Goal: Task Accomplishment & Management: Use online tool/utility

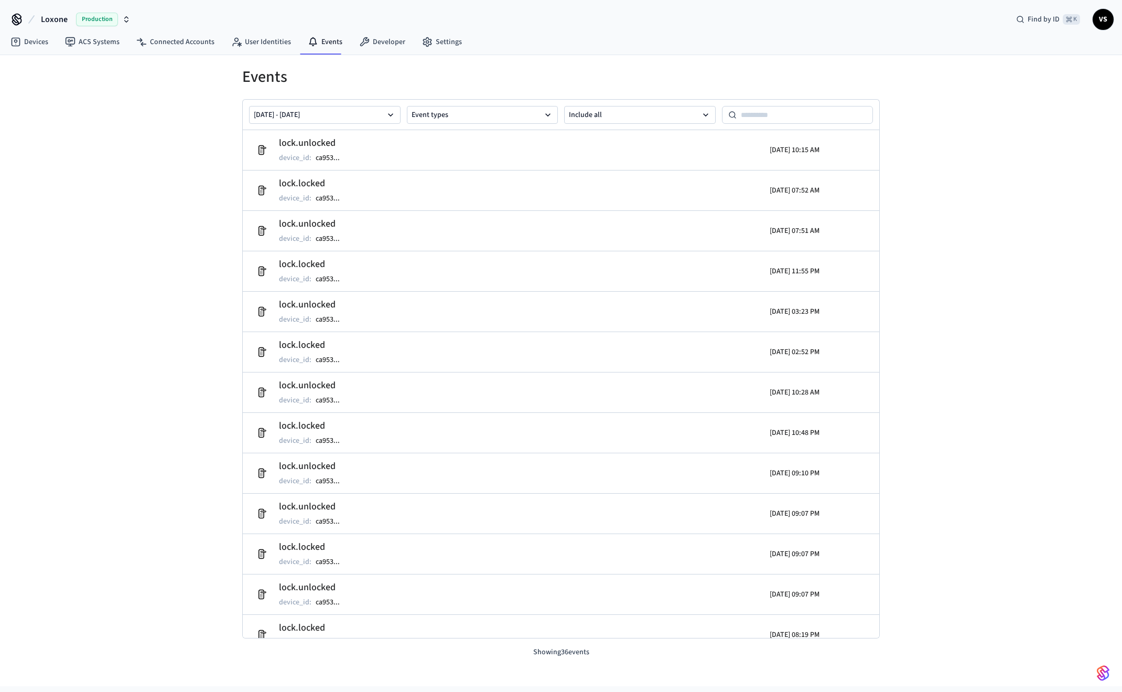
click at [17, 21] on icon at bounding box center [17, 18] width 8 height 8
click at [1100, 27] on span "VS" at bounding box center [1103, 19] width 19 height 19
click at [679, 48] on div "Devices ACS Systems Connected Accounts User Identities Events Developer Settings" at bounding box center [561, 42] width 1122 height 25
click at [438, 41] on link "Settings" at bounding box center [442, 42] width 57 height 19
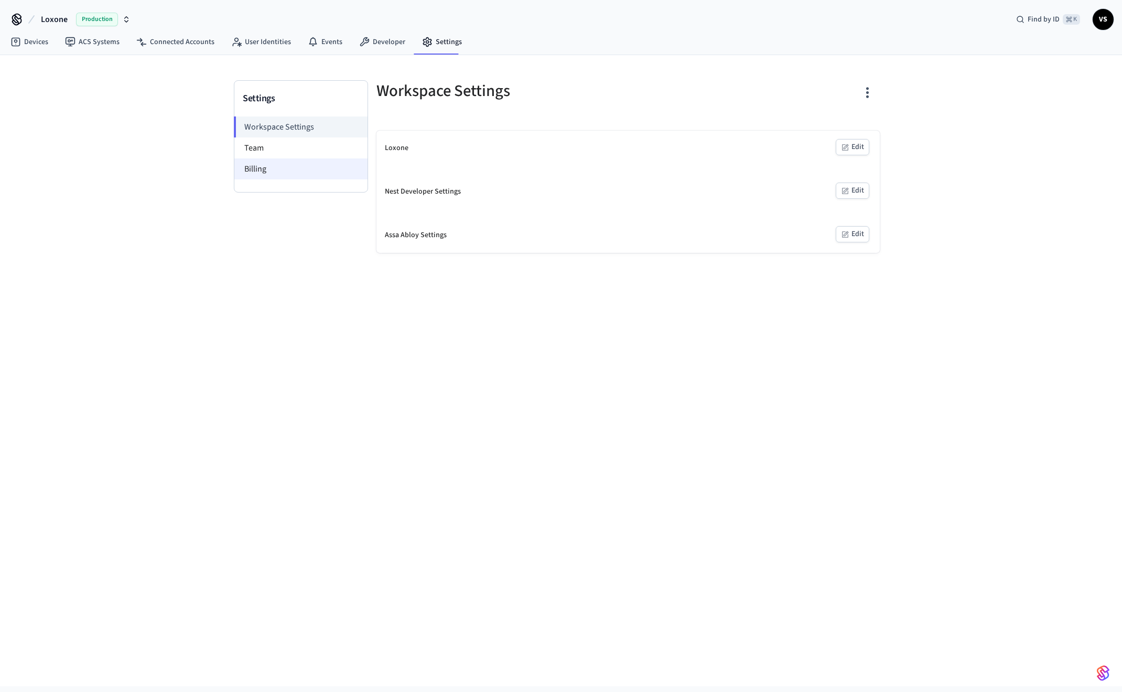
click at [271, 167] on li "Billing" at bounding box center [300, 168] width 133 height 21
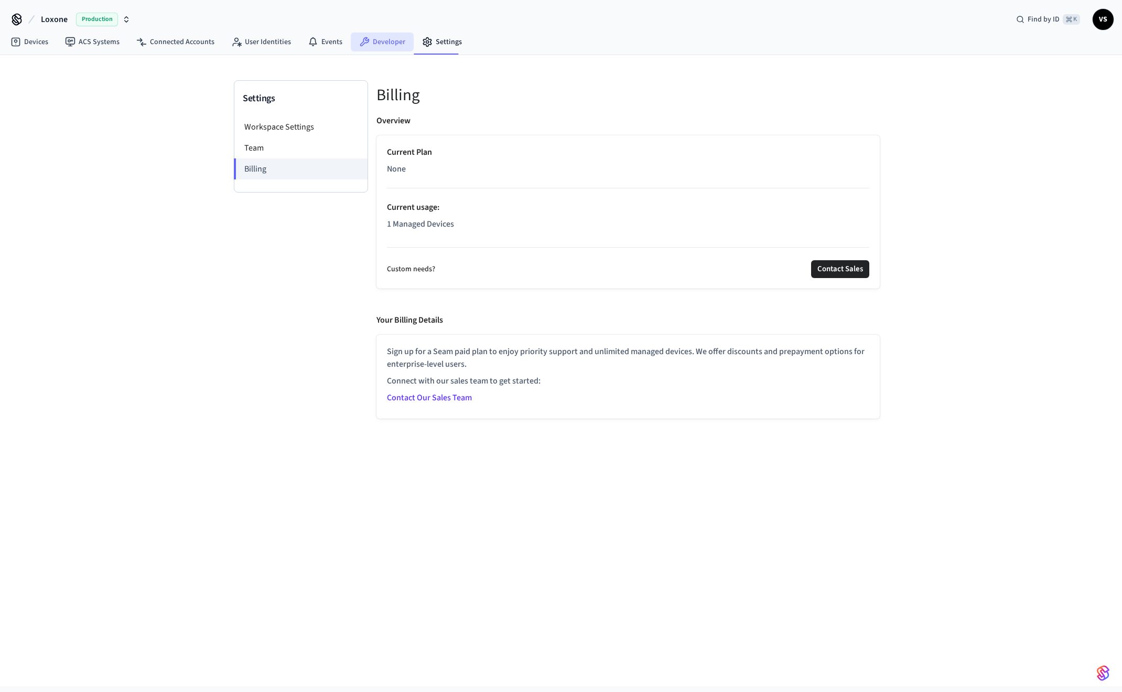
click at [376, 43] on link "Developer" at bounding box center [382, 42] width 63 height 19
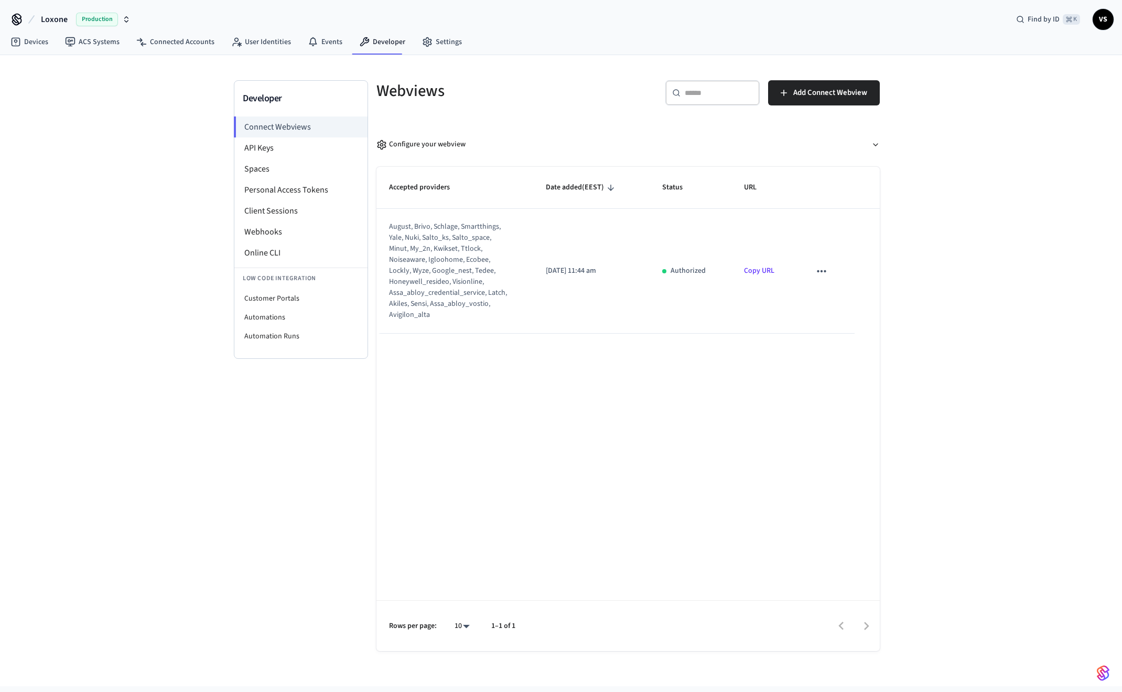
click at [821, 270] on icon "sticky table" at bounding box center [822, 271] width 14 height 14
click at [752, 271] on div at bounding box center [561, 346] width 1122 height 692
click at [757, 268] on link "Copy URL" at bounding box center [759, 270] width 30 height 10
click at [275, 150] on li "API Keys" at bounding box center [300, 147] width 133 height 21
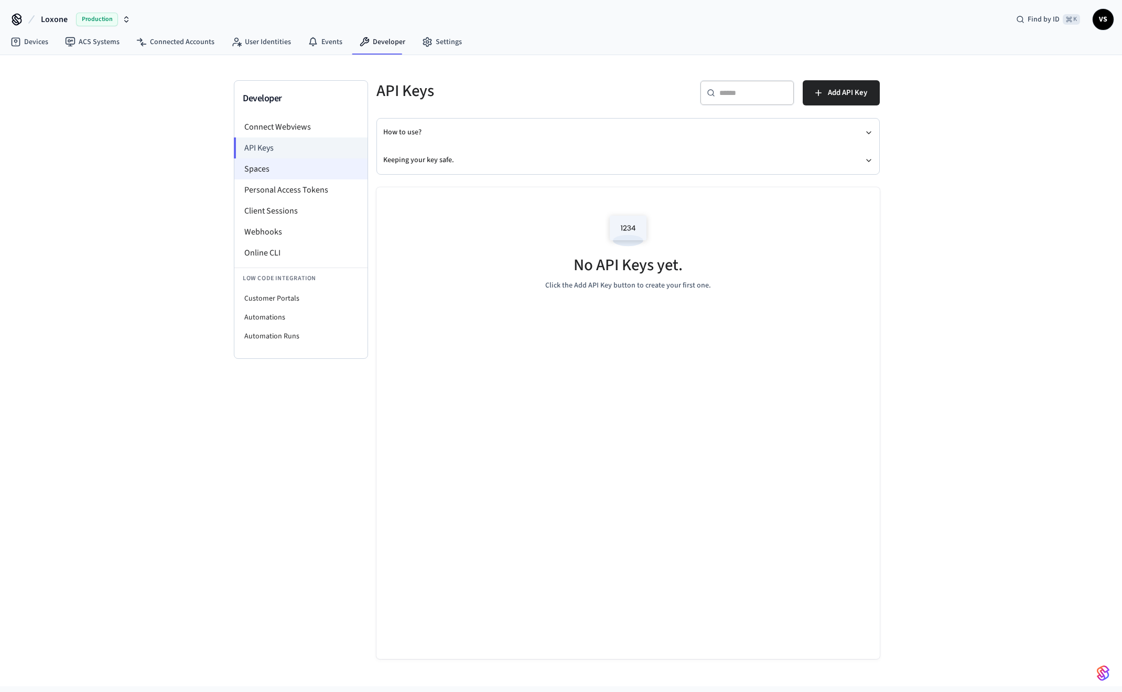
click at [287, 170] on li "Spaces" at bounding box center [300, 168] width 133 height 21
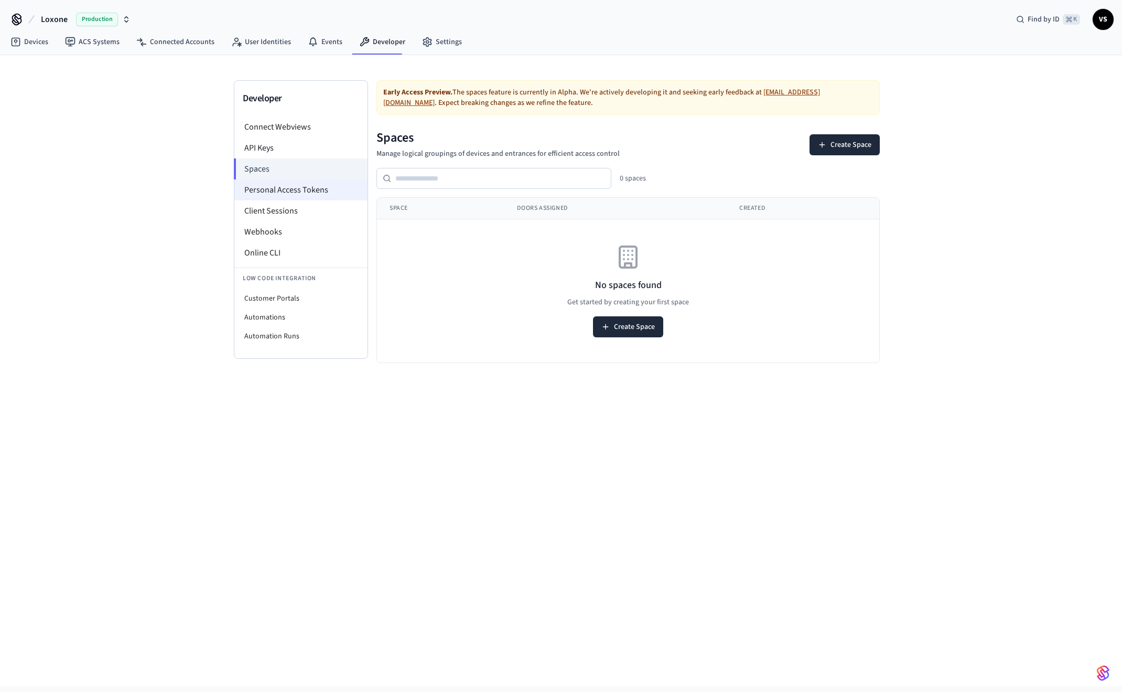
click at [286, 189] on li "Personal Access Tokens" at bounding box center [300, 189] width 133 height 21
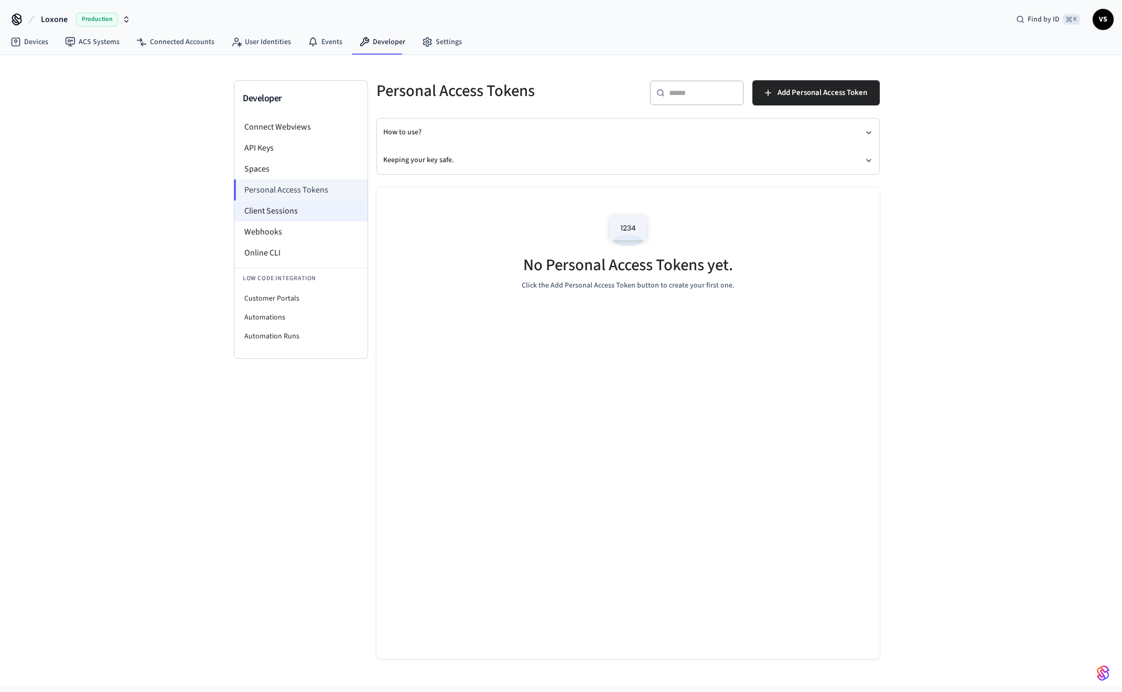
click at [286, 215] on li "Client Sessions" at bounding box center [300, 210] width 133 height 21
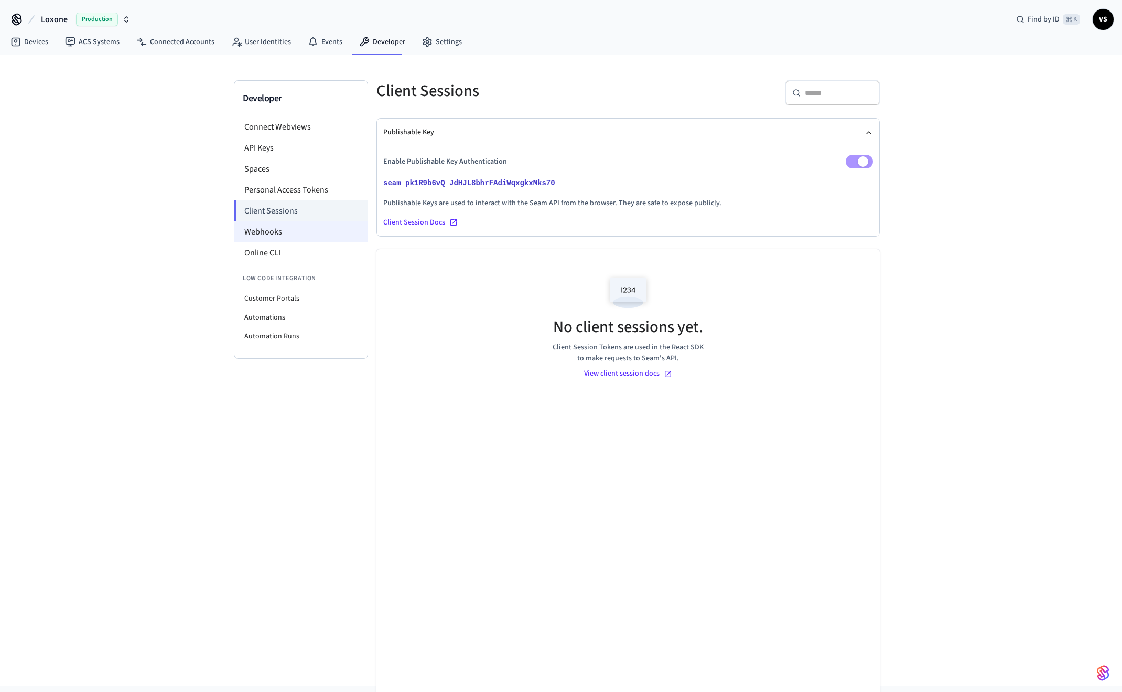
click at [274, 232] on li "Webhooks" at bounding box center [300, 231] width 133 height 21
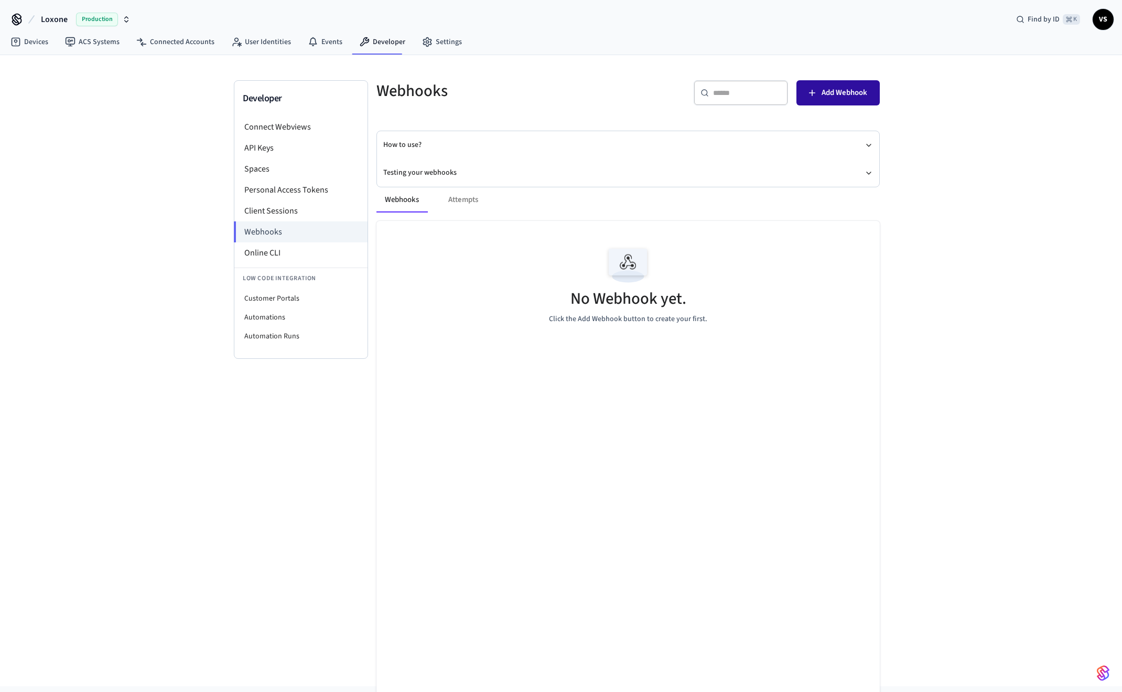
click at [814, 91] on icon "button" at bounding box center [812, 93] width 10 height 10
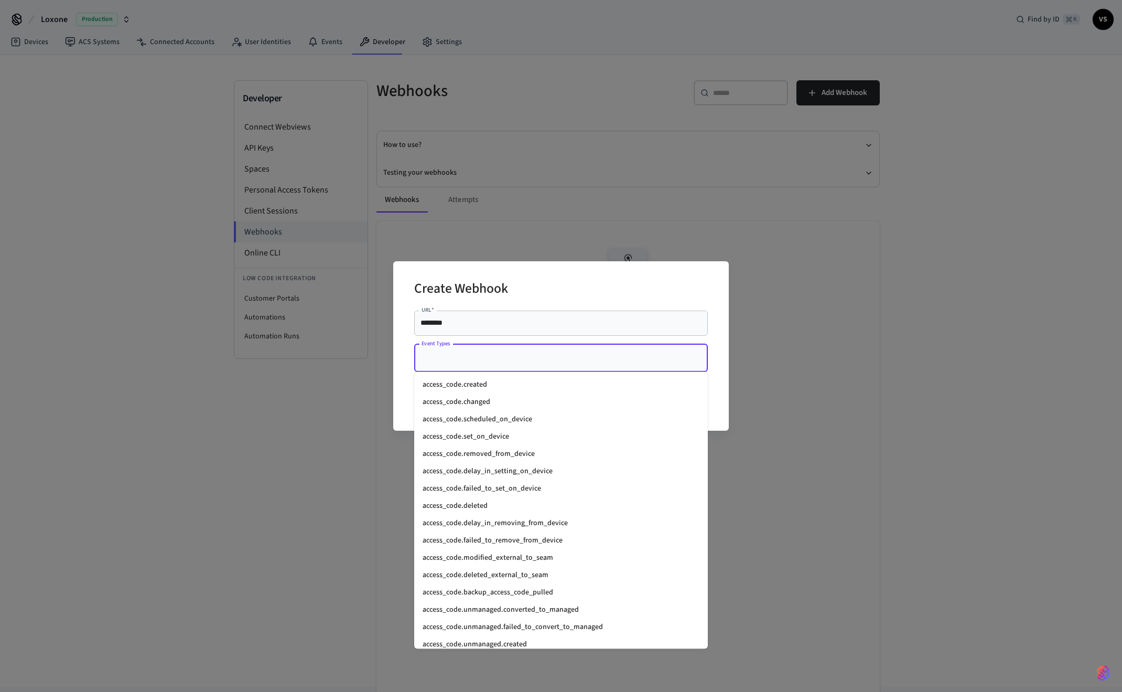
click at [465, 353] on input "Event Types" at bounding box center [553, 358] width 268 height 18
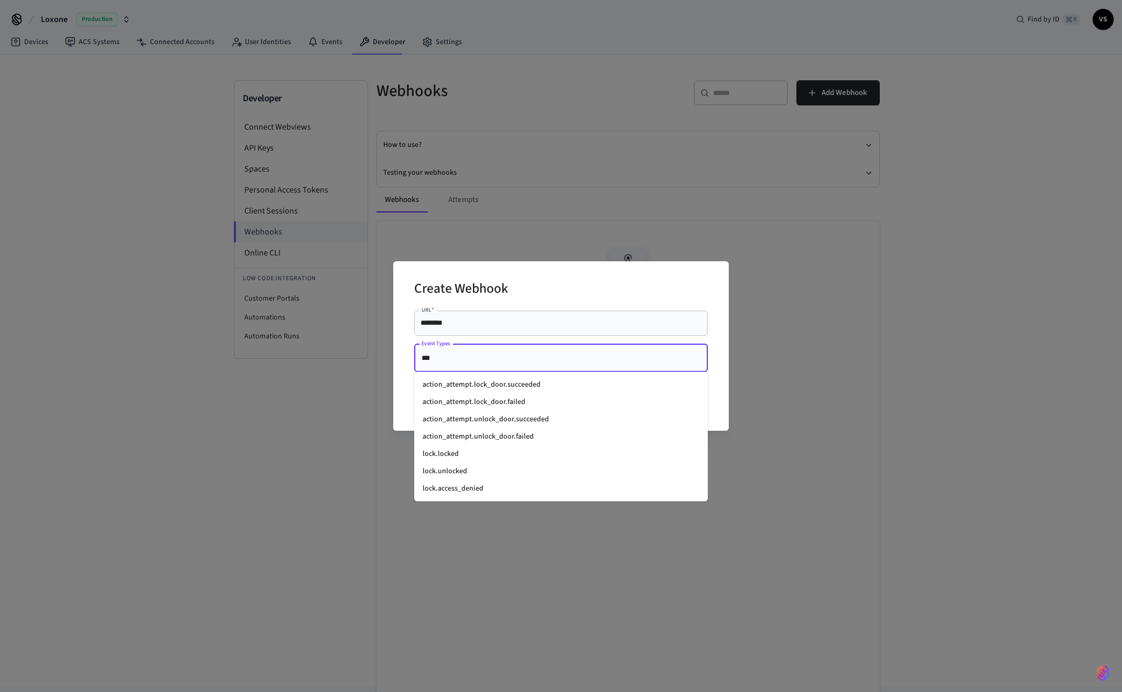
type input "****"
click at [491, 454] on li "lock.locked" at bounding box center [561, 453] width 294 height 17
type input "****"
click at [442, 470] on li "lock.unlocked" at bounding box center [561, 471] width 294 height 17
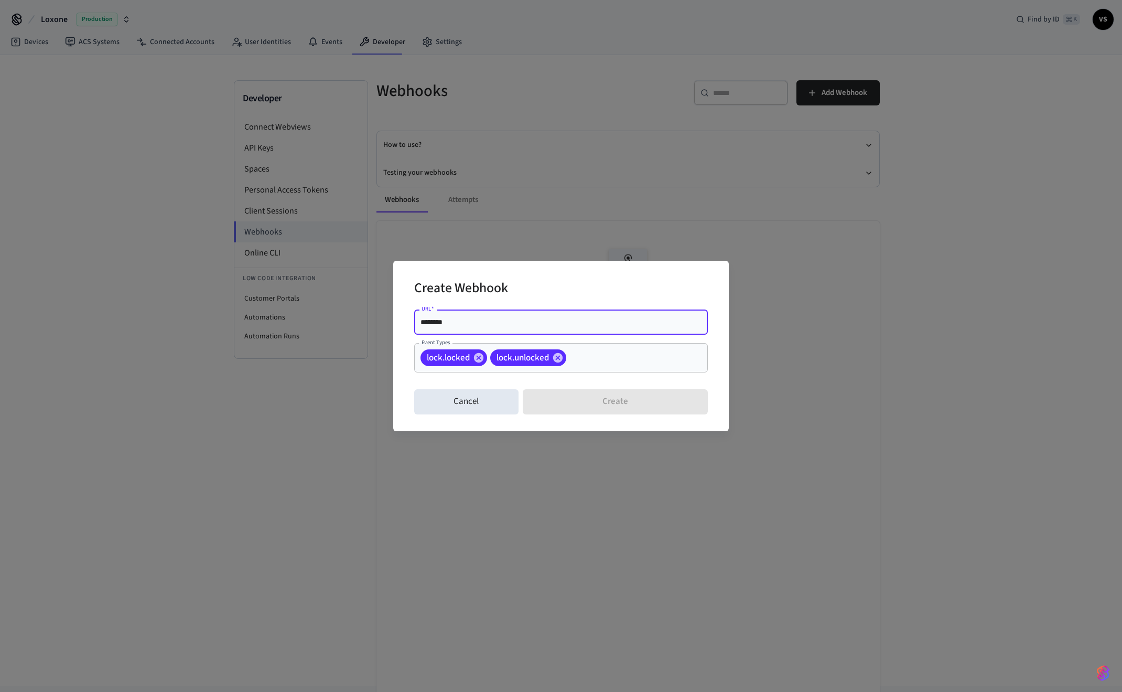
click at [457, 321] on input "********" at bounding box center [561, 322] width 281 height 10
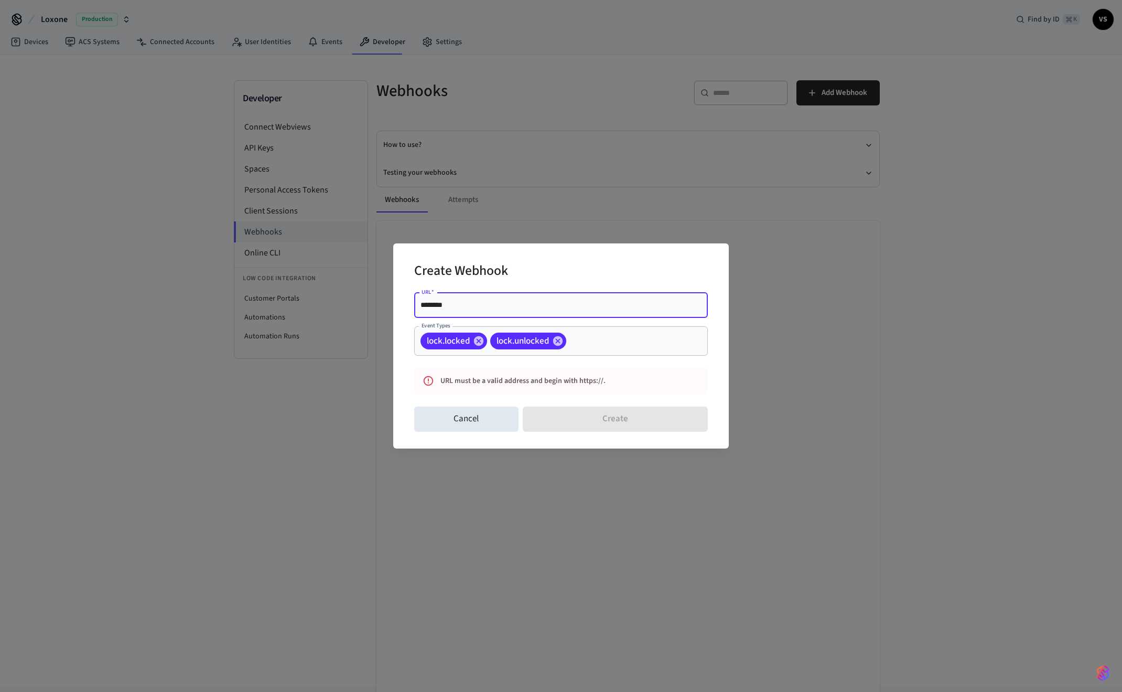
paste input "********"
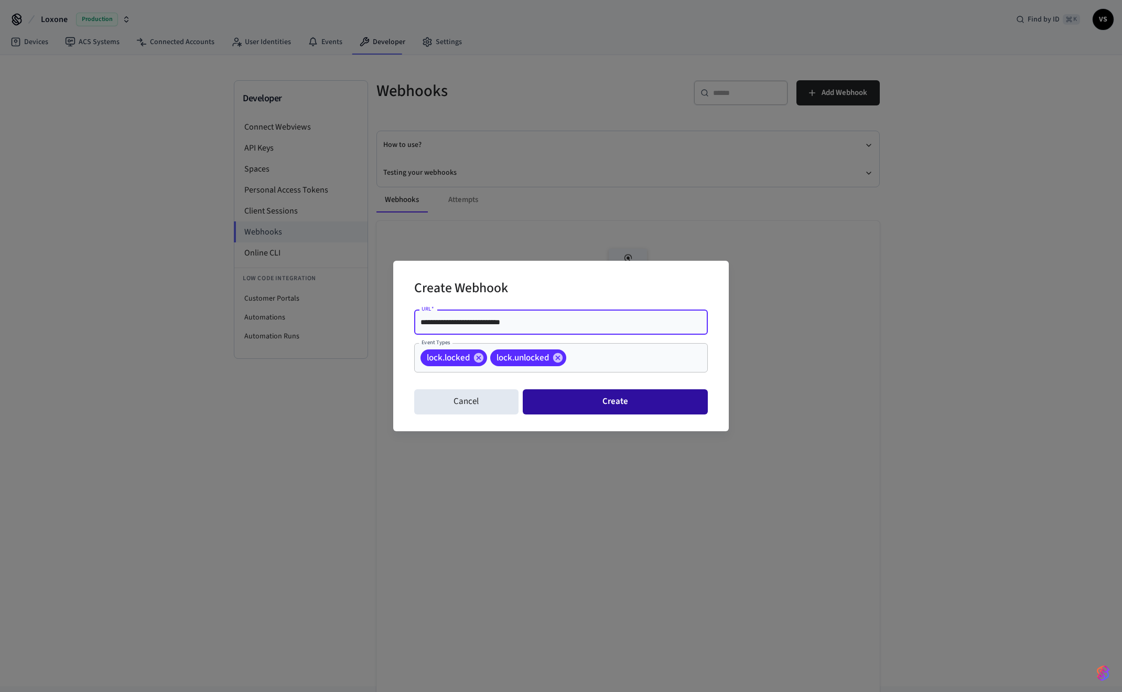
type input "**********"
click at [590, 400] on button "Create" at bounding box center [615, 401] width 185 height 25
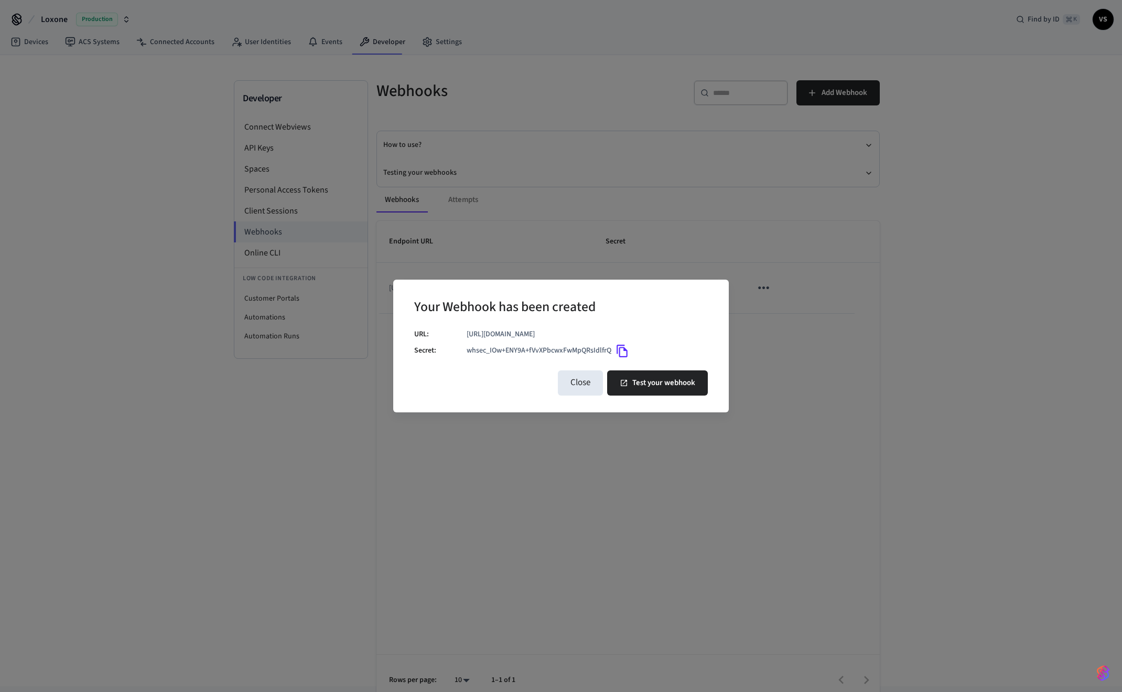
click at [624, 348] on icon "Copy" at bounding box center [622, 351] width 11 height 13
drag, startPoint x: 490, startPoint y: 332, endPoint x: 462, endPoint y: 332, distance: 27.8
click at [463, 332] on div "URL: [URL][DOMAIN_NAME] Secret: whsec_IOw+ENY9A+fVvXPbcwxFwMpQRsIdlfrQ" at bounding box center [561, 345] width 294 height 33
copy div "[URL][DOMAIN_NAME]"
click at [656, 383] on button "Test your webhook" at bounding box center [657, 382] width 101 height 25
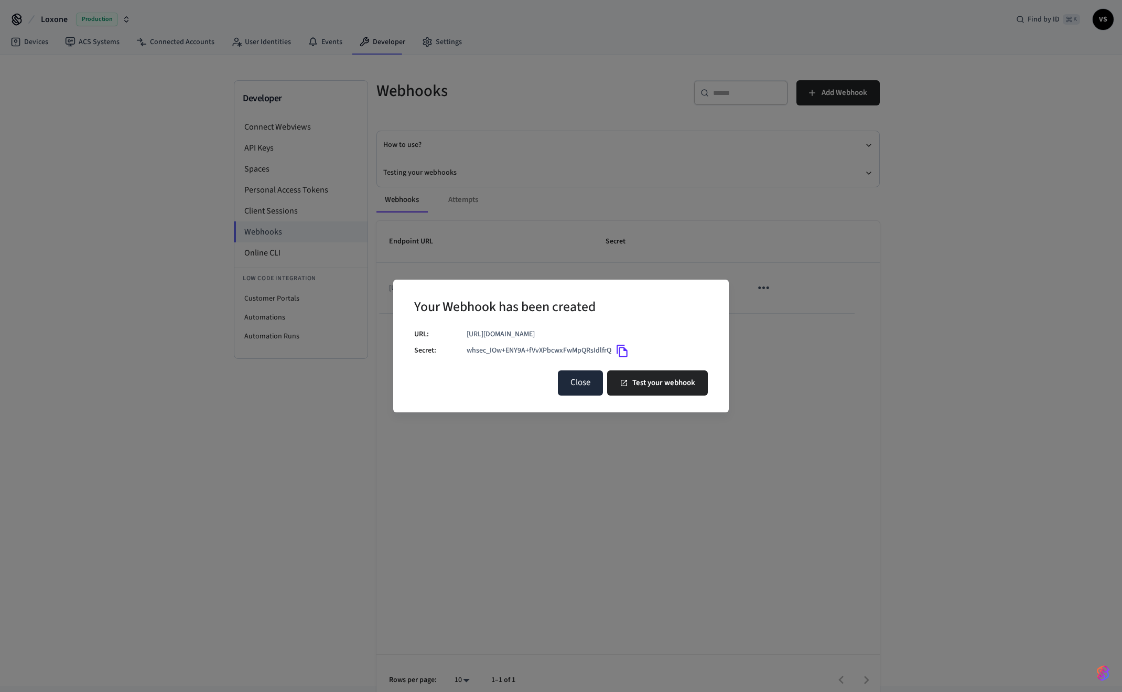
click at [576, 383] on button "Close" at bounding box center [580, 382] width 45 height 25
